Goal: Information Seeking & Learning: Check status

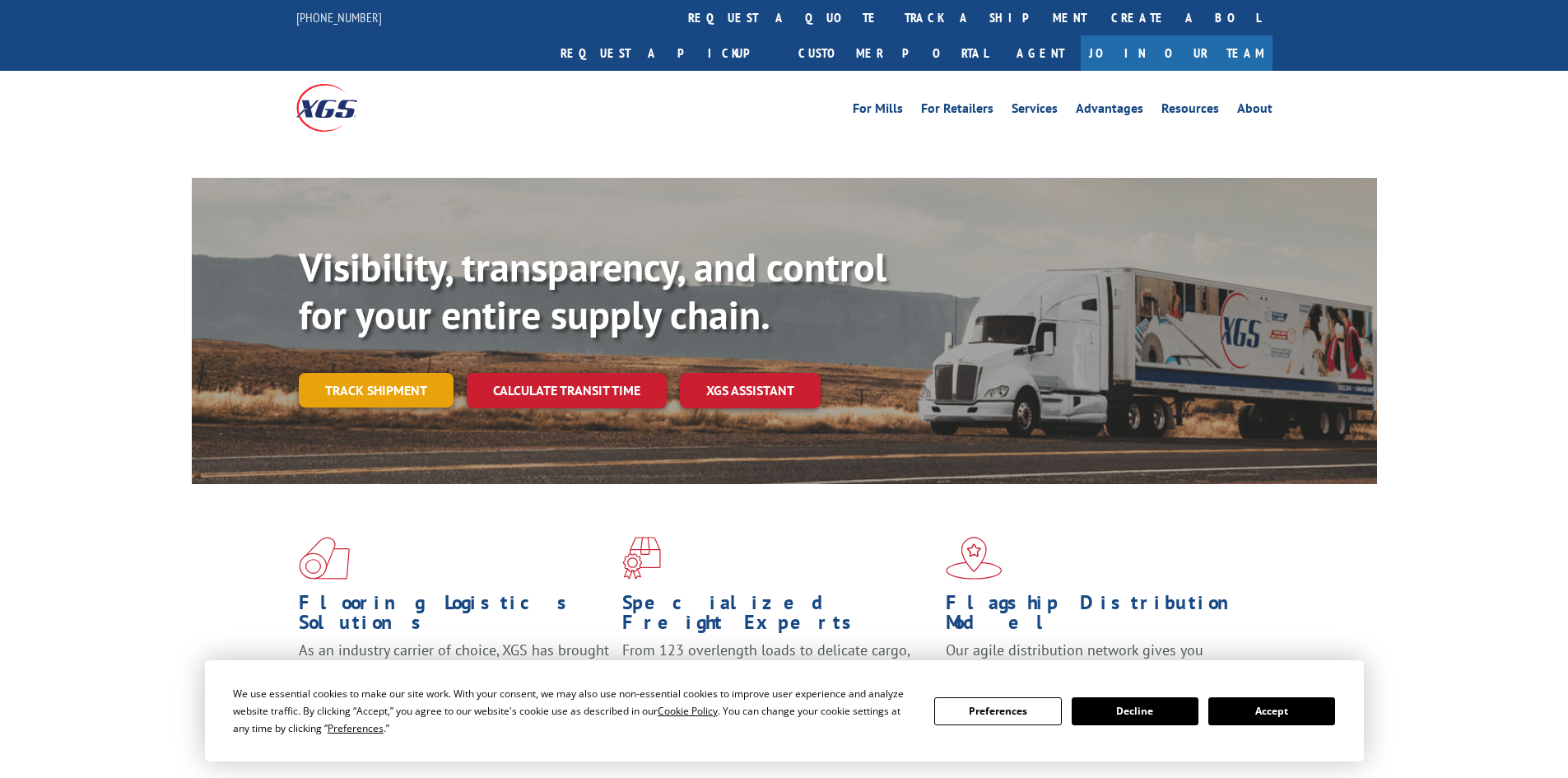
click at [399, 373] on link "Track shipment" at bounding box center [376, 390] width 155 height 34
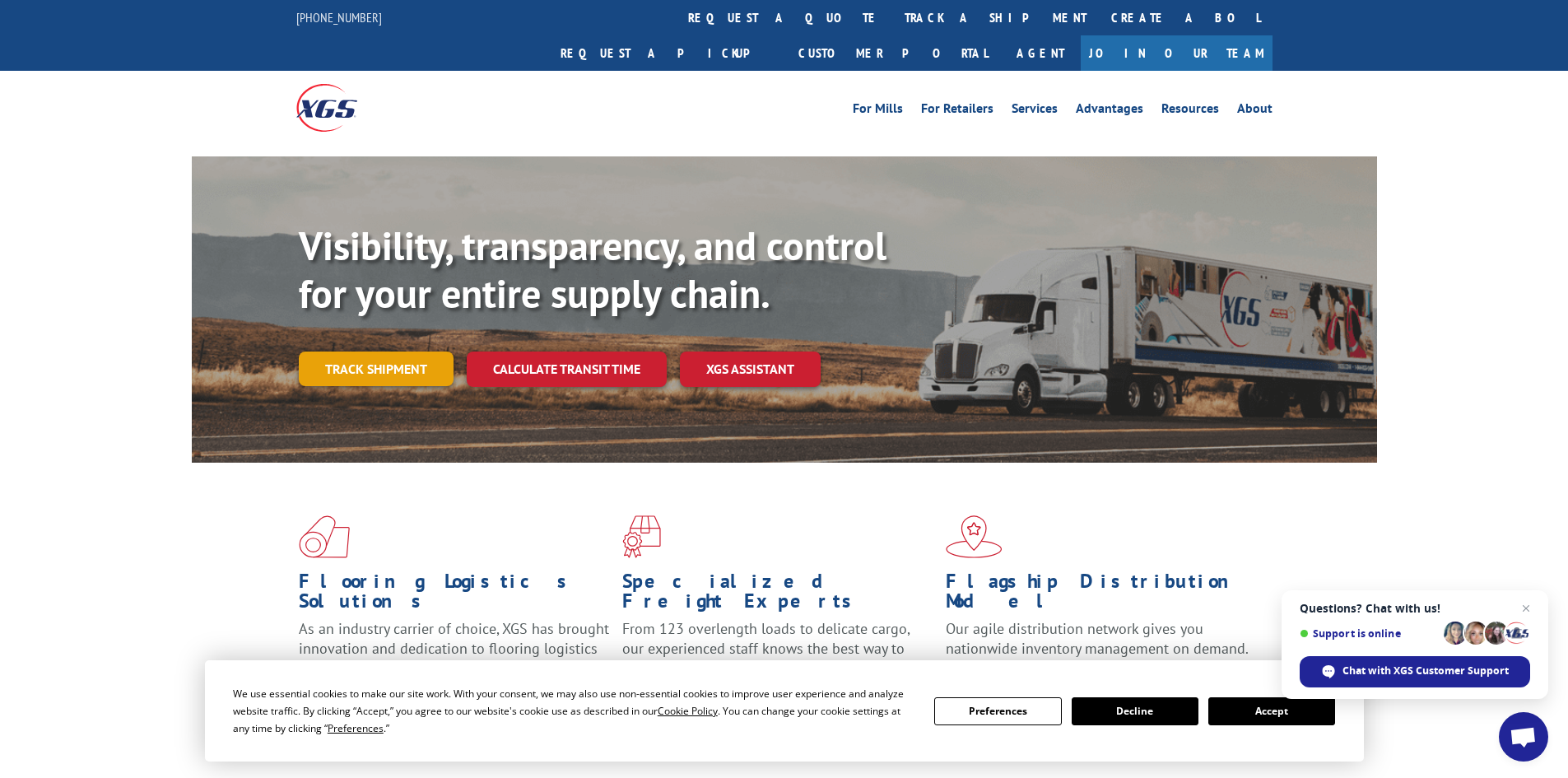
click at [408, 351] on link "Track shipment" at bounding box center [376, 368] width 155 height 34
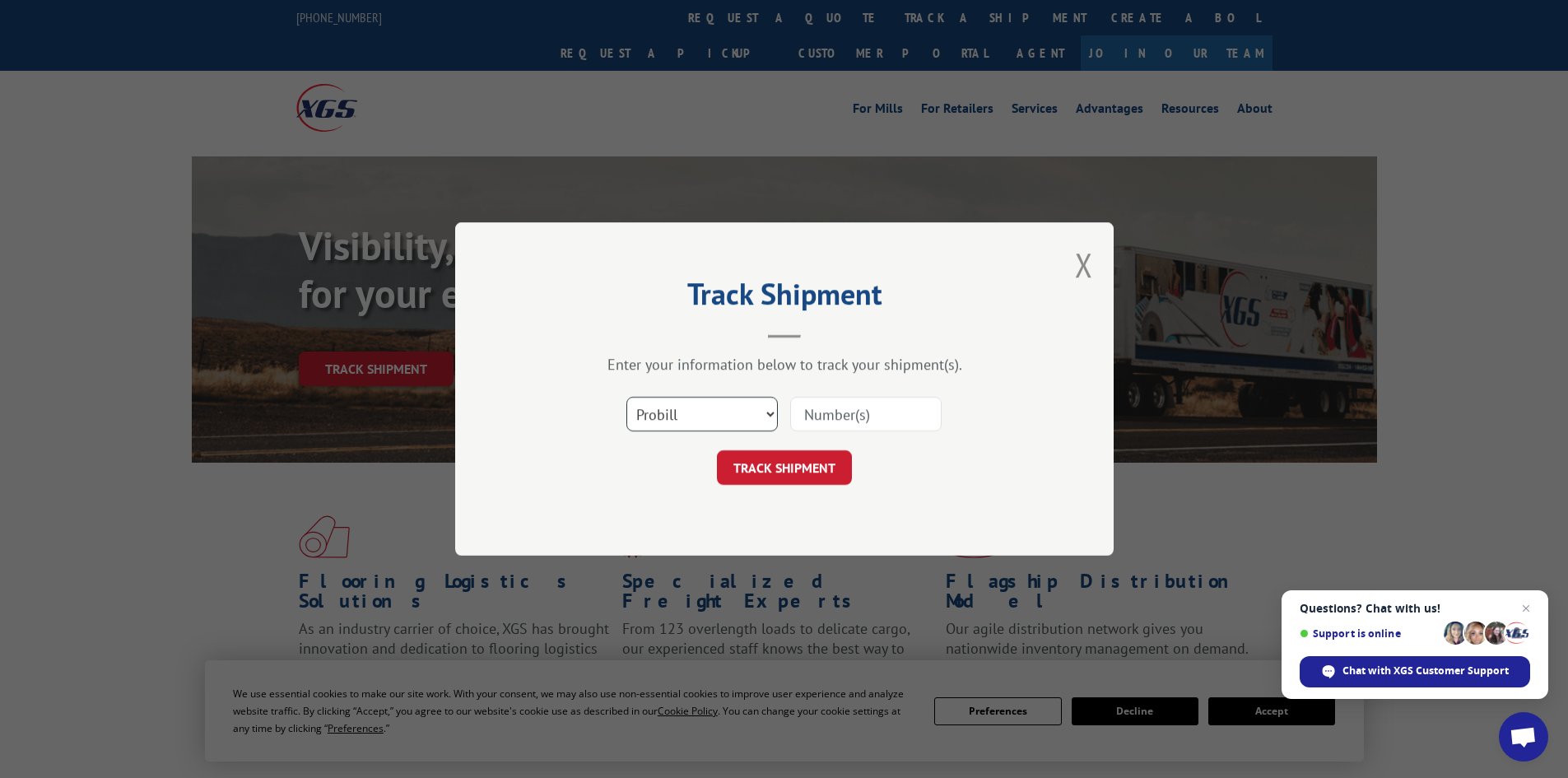
click at [740, 418] on select "Select category... Probill BOL PO" at bounding box center [702, 413] width 151 height 34
select select "bol"
click at [627, 397] on select "Select category... Probill BOL PO" at bounding box center [702, 413] width 151 height 34
click at [856, 411] on input at bounding box center [865, 413] width 151 height 34
paste input "5106669"
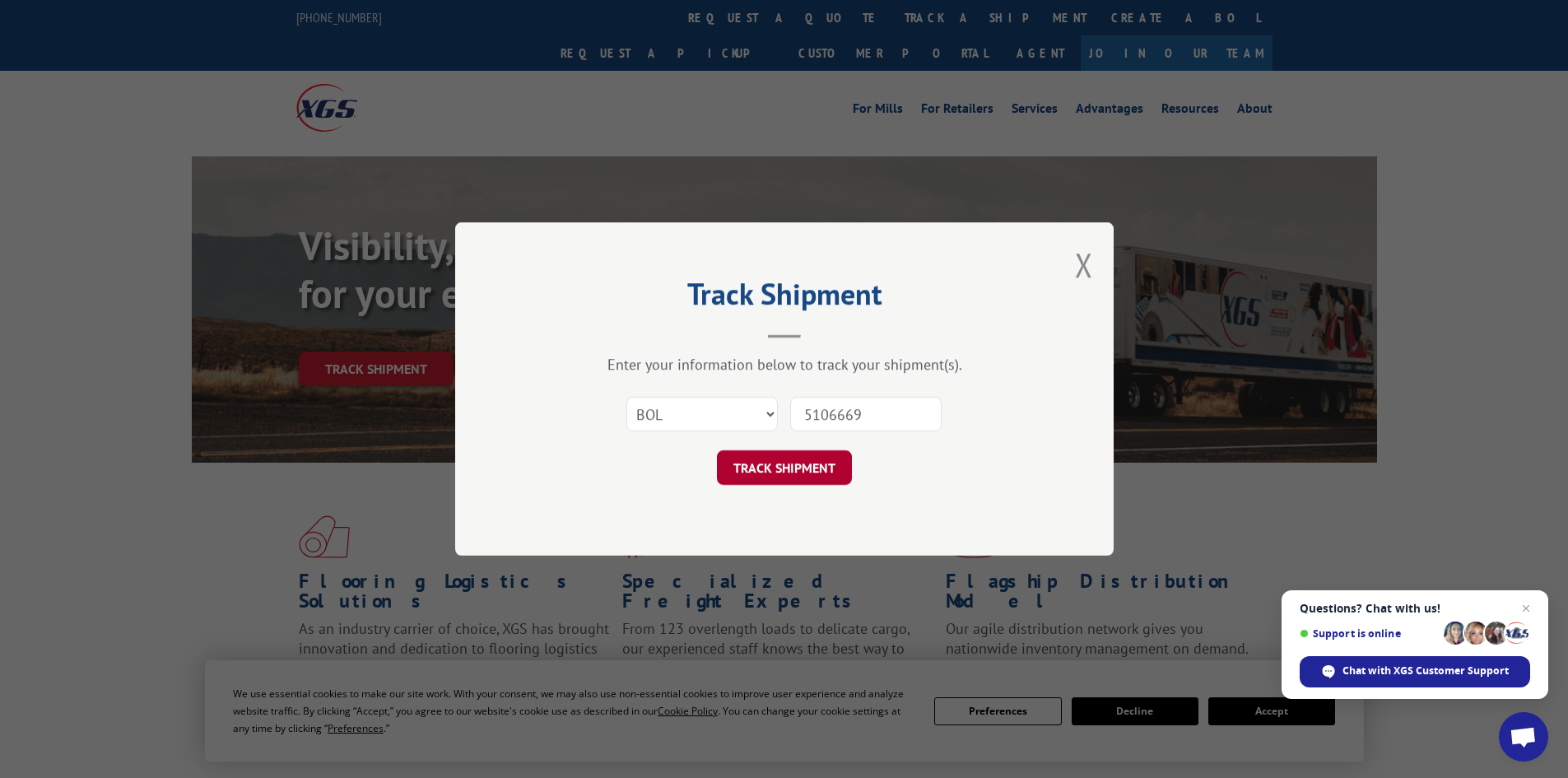
type input "5106669"
click at [802, 465] on button "TRACK SHIPMENT" at bounding box center [784, 467] width 135 height 34
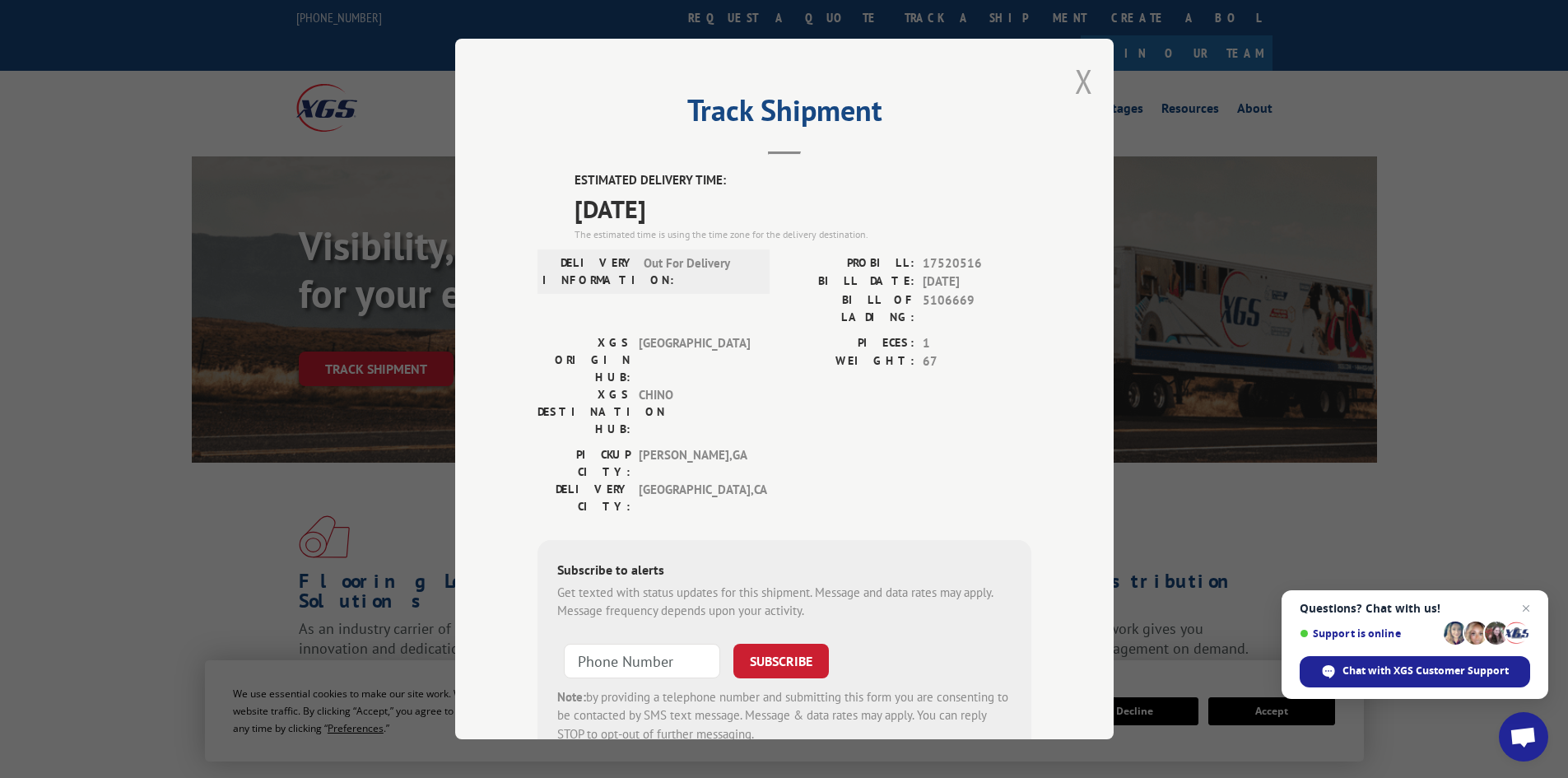
click at [1079, 82] on button "Close modal" at bounding box center [1084, 81] width 18 height 44
